Goal: Task Accomplishment & Management: Manage account settings

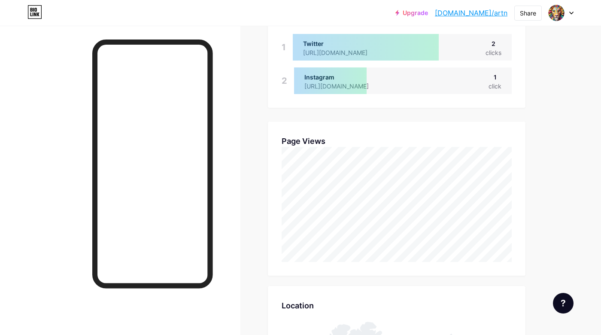
scroll to position [335, 601]
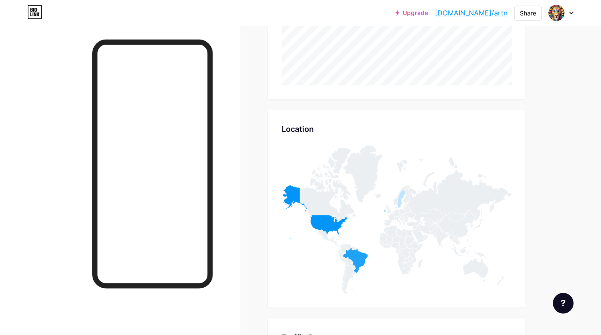
scroll to position [356, 0]
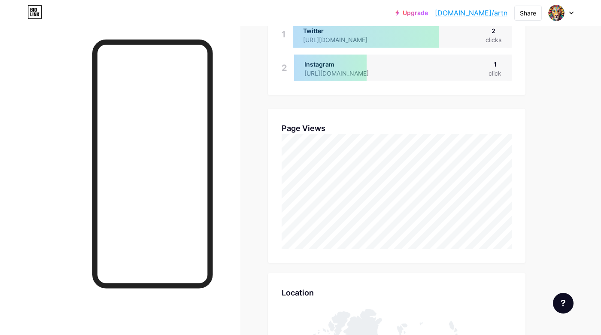
scroll to position [207, 0]
